Goal: Book appointment/travel/reservation

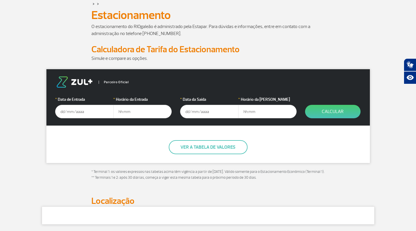
scroll to position [42, 0]
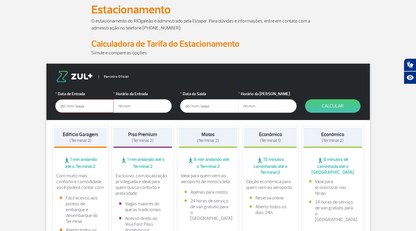
click at [82, 103] on input "text" at bounding box center [84, 105] width 58 height 13
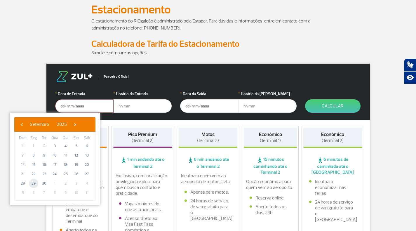
click at [33, 182] on span "29" at bounding box center [33, 183] width 9 height 9
type input "[DATE]"
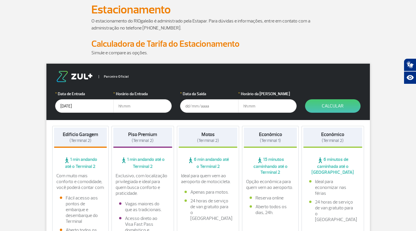
click at [147, 101] on input "text" at bounding box center [142, 105] width 58 height 13
type input "07:30"
click at [212, 108] on input "text" at bounding box center [209, 105] width 58 height 13
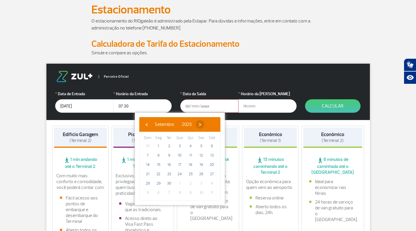
click at [205, 126] on span "›" at bounding box center [200, 124] width 9 height 9
click at [201, 146] on span "3" at bounding box center [201, 145] width 9 height 9
type input "[DATE]"
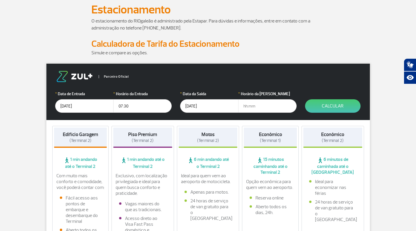
click at [264, 108] on input "text" at bounding box center [267, 105] width 58 height 13
type input "11:00"
click at [335, 105] on button "Calcular" at bounding box center [333, 105] width 56 height 13
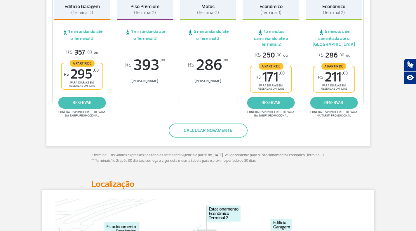
scroll to position [144, 0]
